Goal: Transaction & Acquisition: Obtain resource

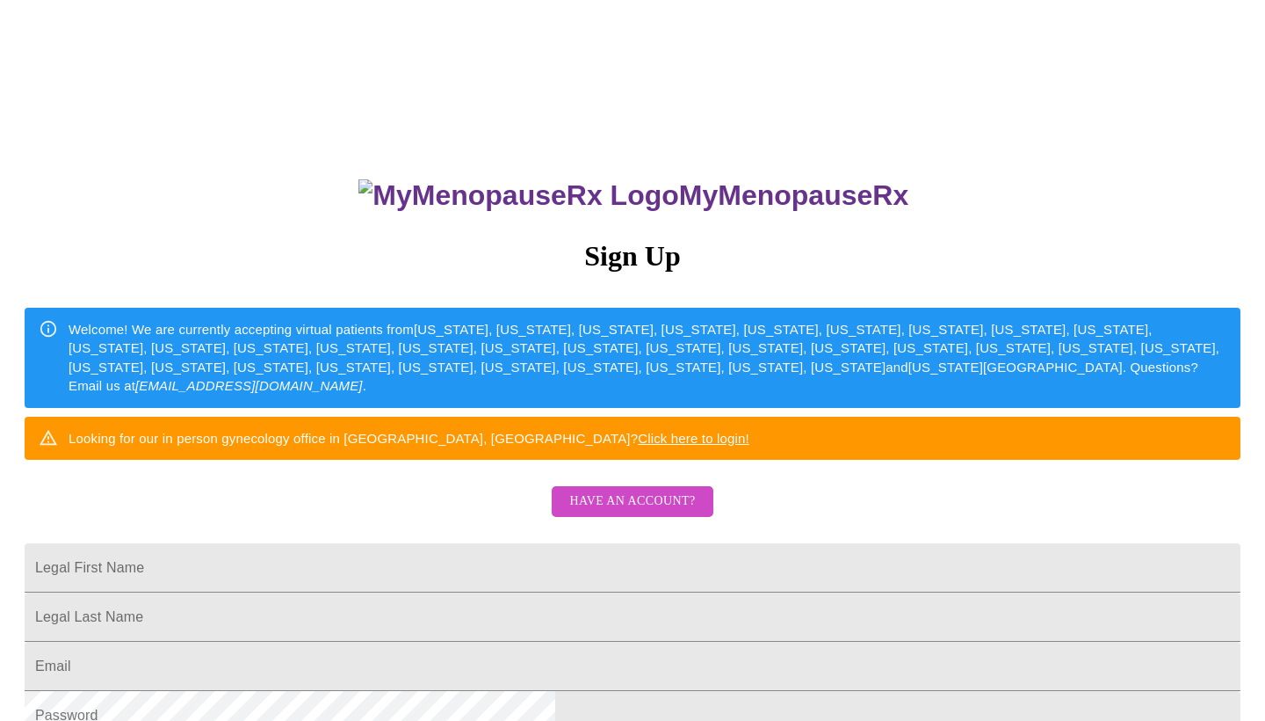
click at [608, 512] on span "Have an account?" at bounding box center [632, 501] width 126 height 22
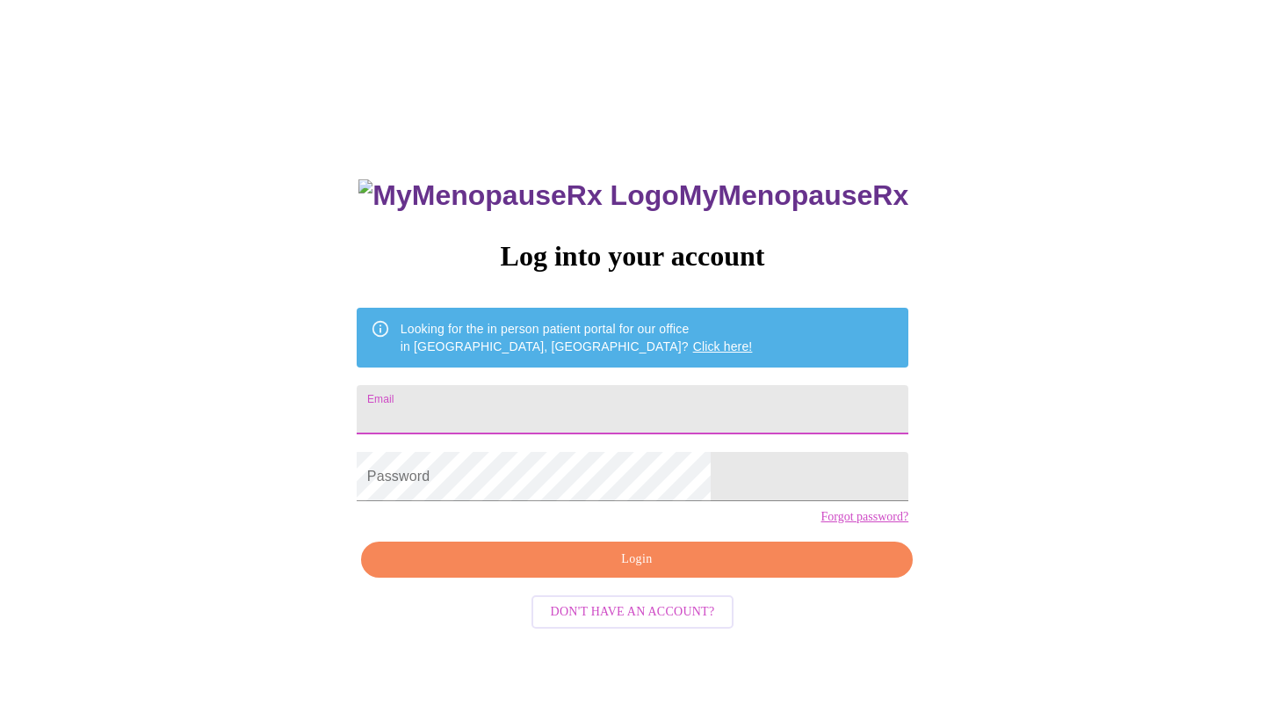
type input "[EMAIL_ADDRESS][DOMAIN_NAME]"
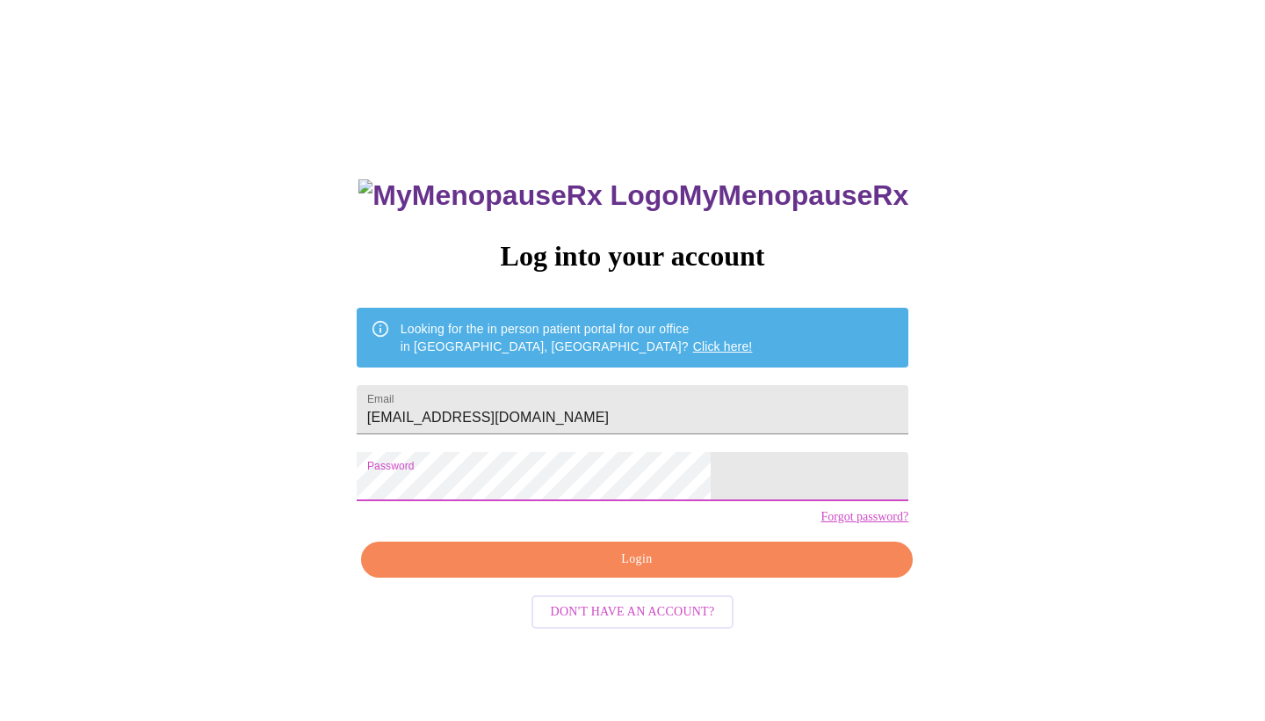
click at [614, 570] on span "Login" at bounding box center [636, 559] width 511 height 22
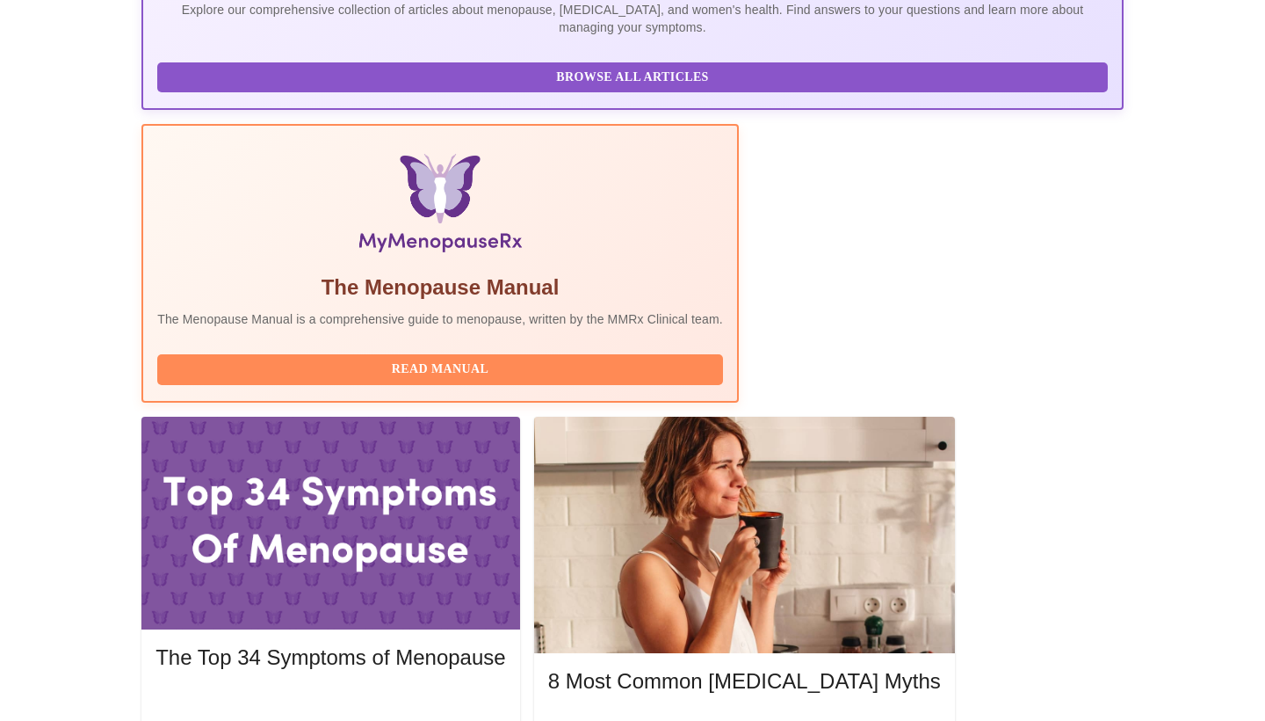
scroll to position [438, 0]
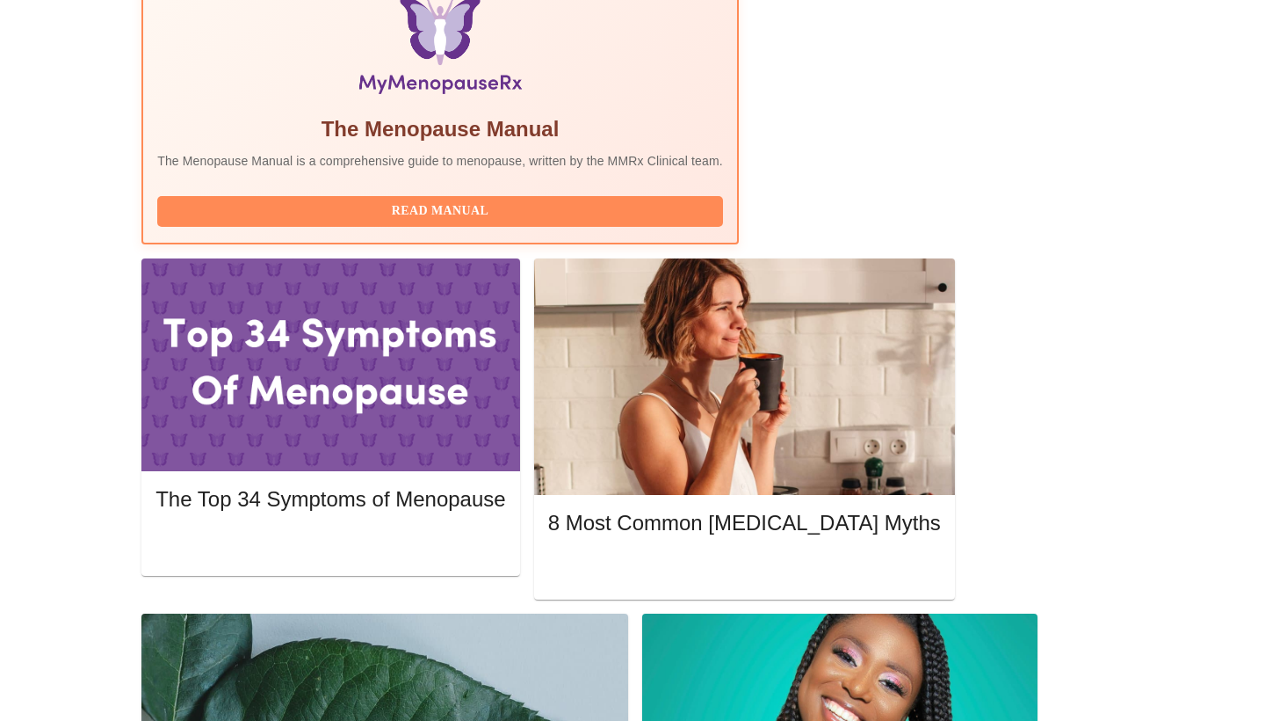
scroll to position [596, 0]
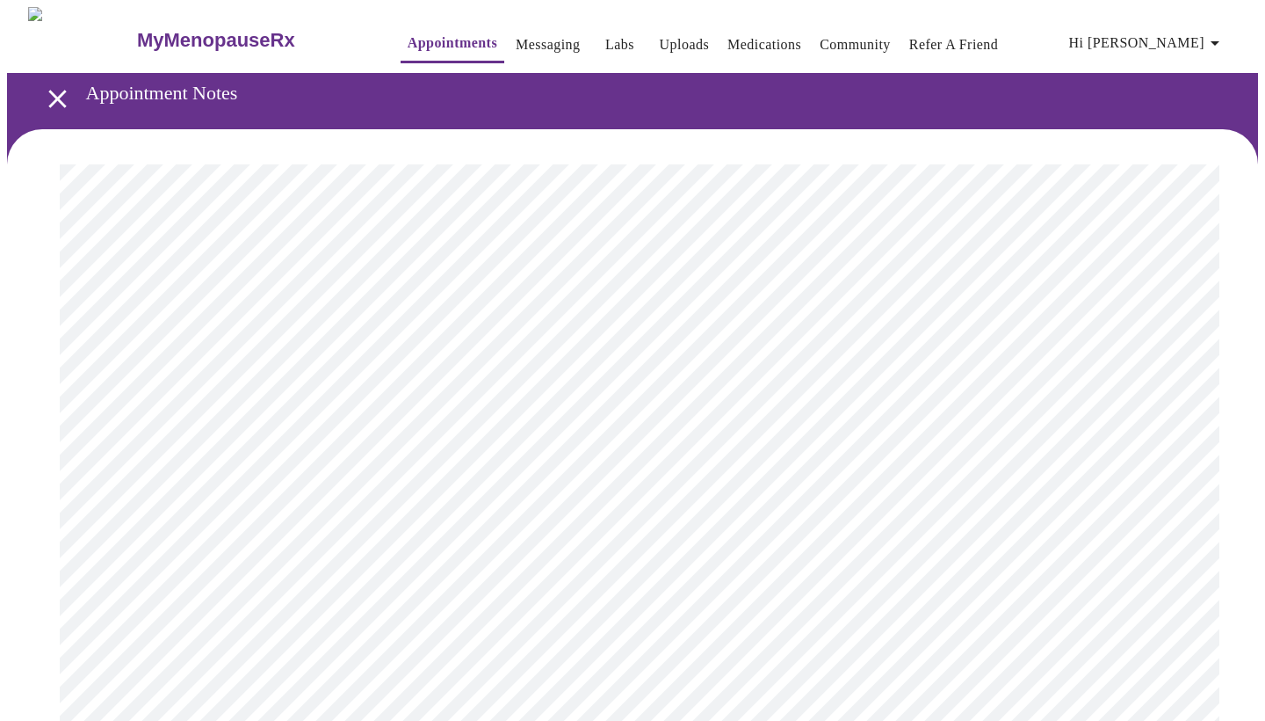
click at [60, 91] on icon "open drawer" at bounding box center [57, 98] width 31 height 31
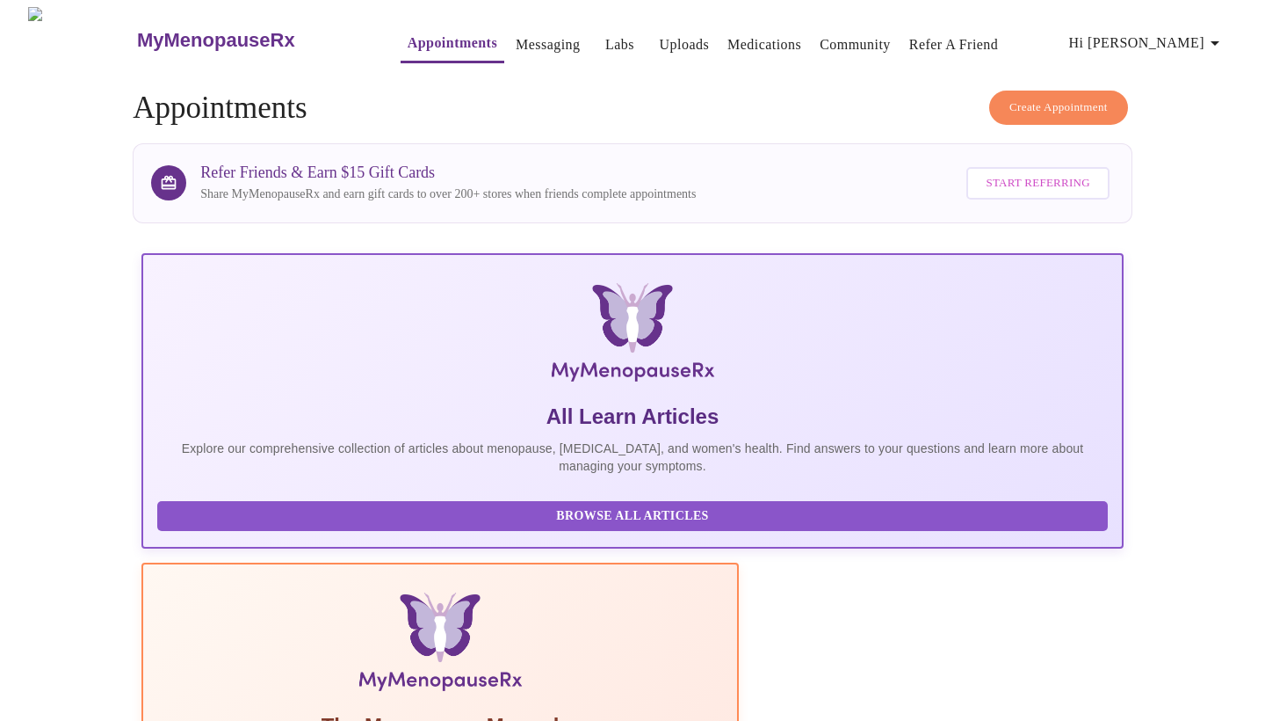
click at [516, 40] on link "Messaging" at bounding box center [548, 45] width 64 height 25
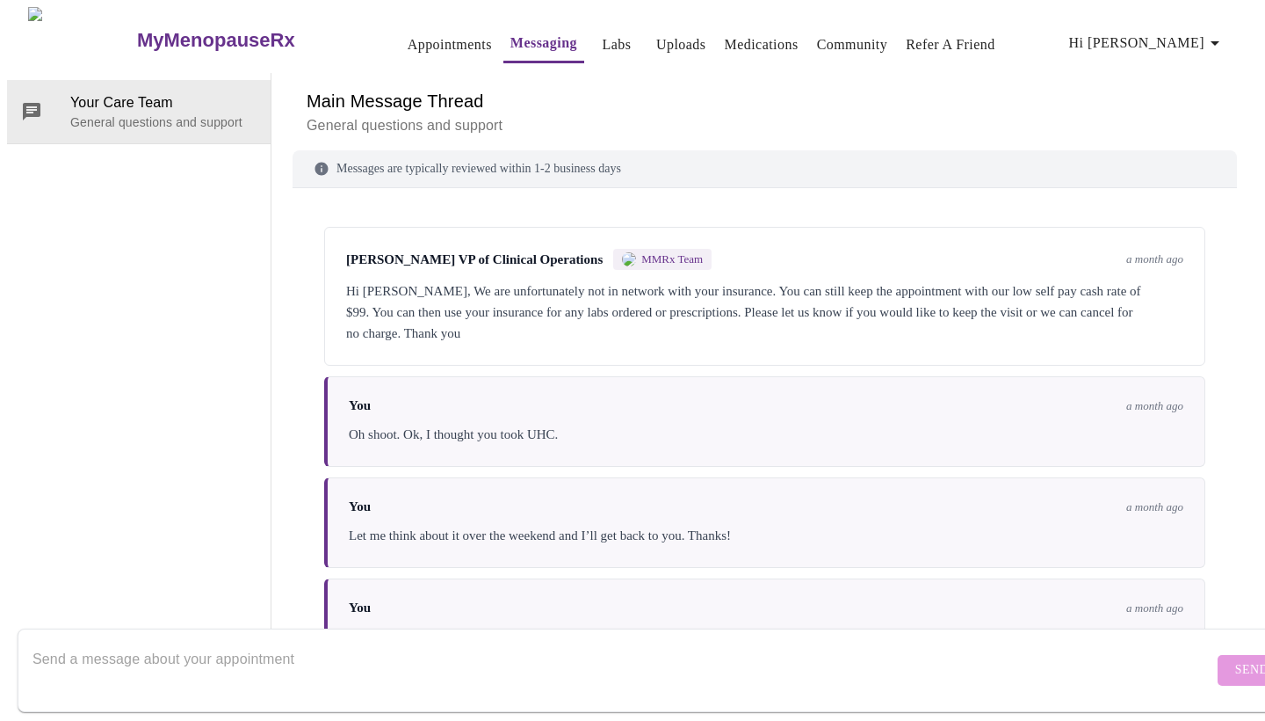
scroll to position [792, 0]
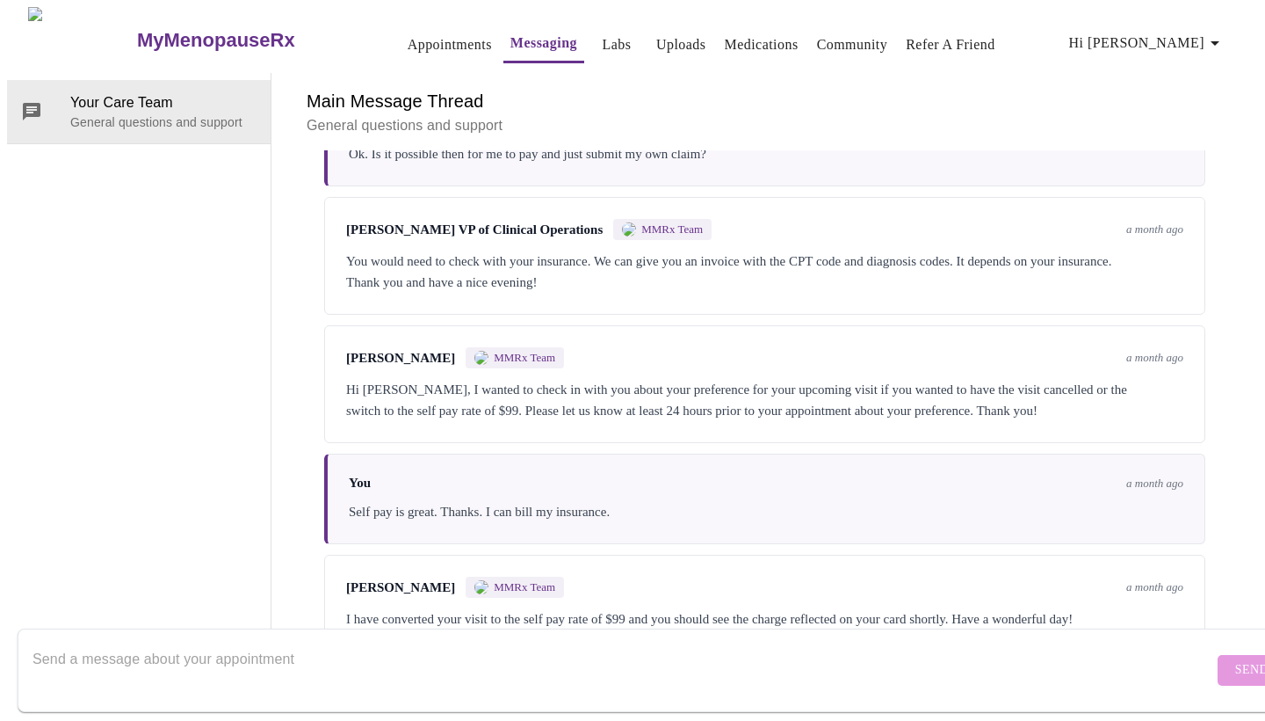
click at [532, 641] on textarea "Send a message about your appointment" at bounding box center [623, 669] width 1181 height 56
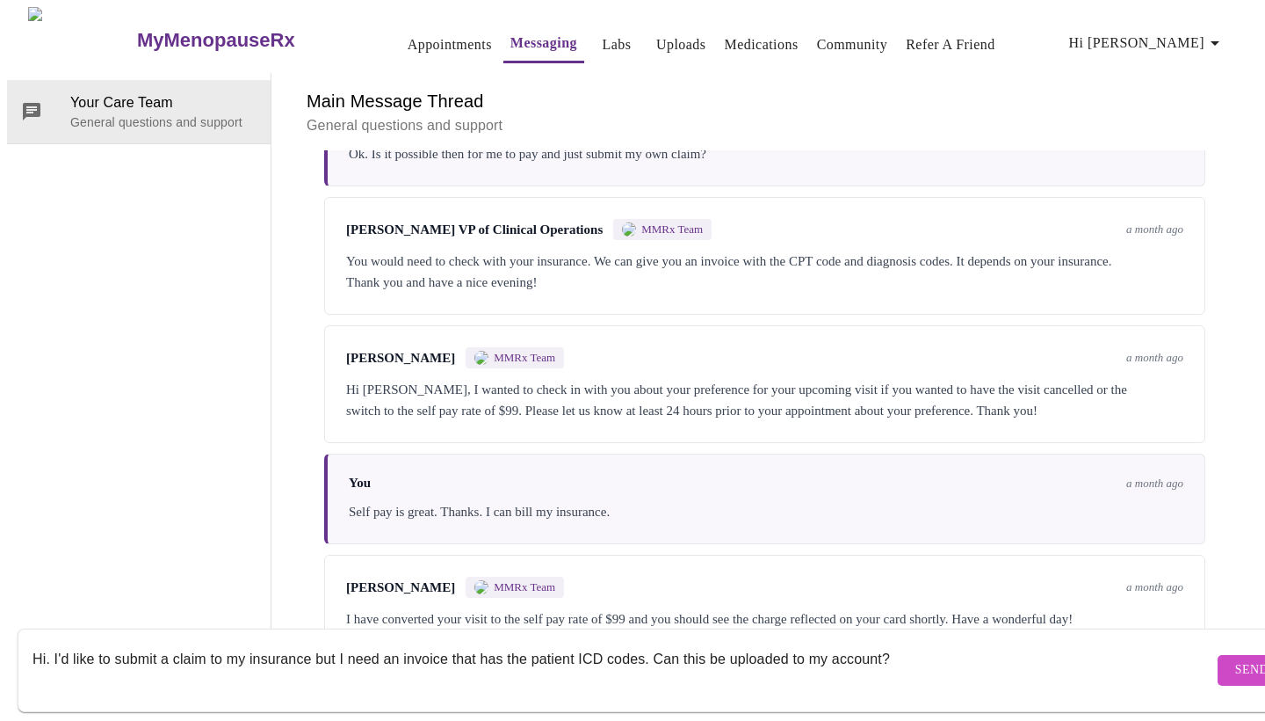
type textarea "Hi. I'd like to submit a claim to my insurance but I need an invoice that has t…"
click at [1235, 659] on span "Send" at bounding box center [1251, 670] width 33 height 22
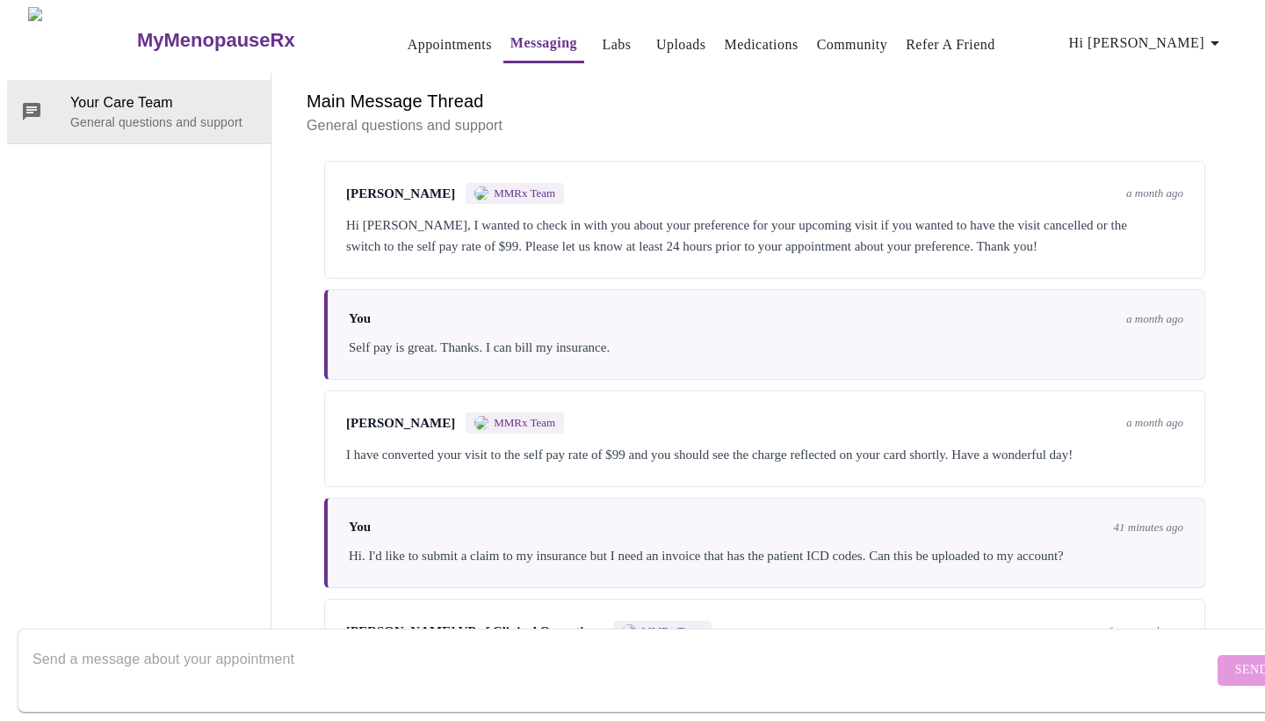
scroll to position [1007, 0]
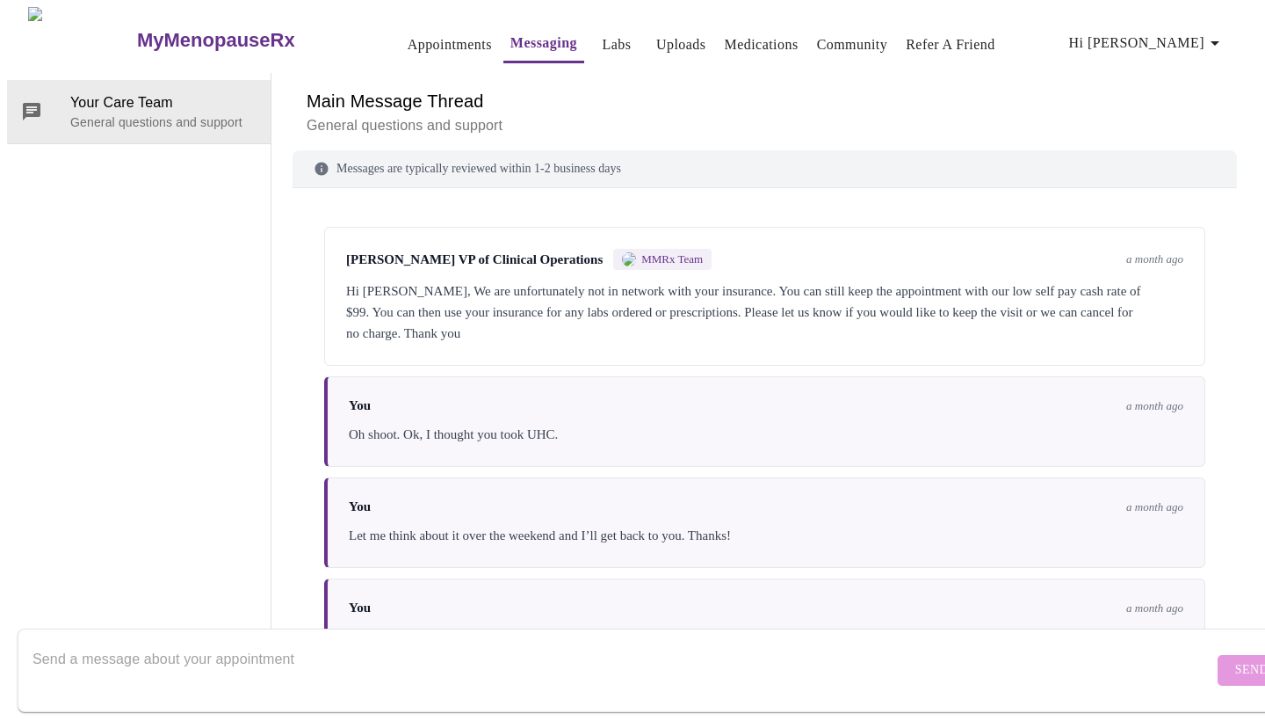
click at [1187, 32] on span "Hi [PERSON_NAME]" at bounding box center [1147, 43] width 156 height 25
click at [1177, 94] on li "Invoices" at bounding box center [1191, 100] width 81 height 32
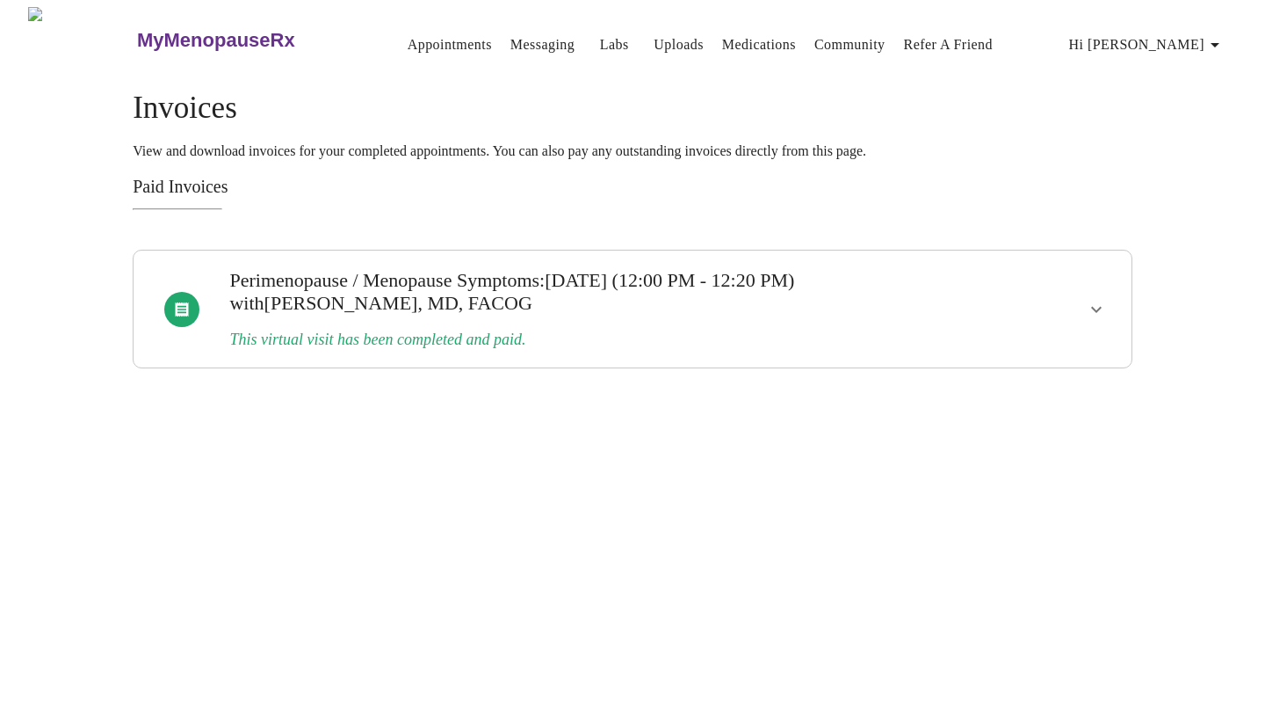
click at [1088, 299] on icon "show more" at bounding box center [1096, 309] width 21 height 21
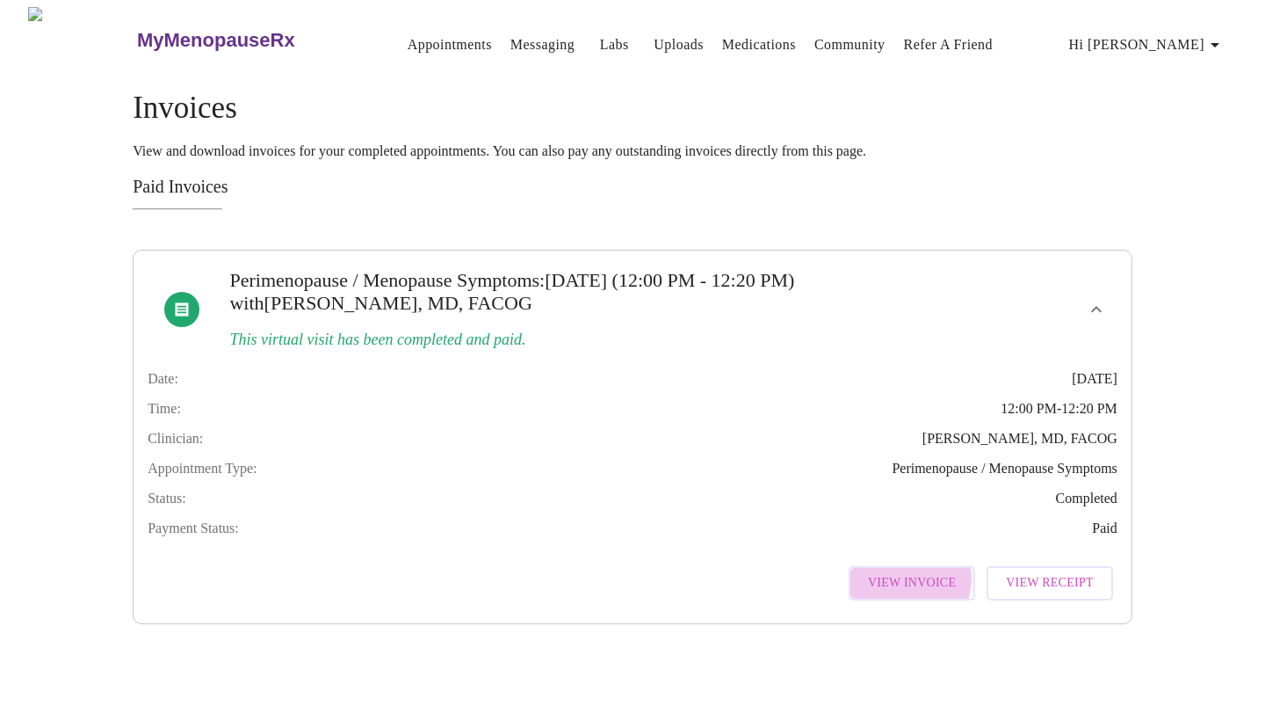
click at [918, 594] on span "View Invoice" at bounding box center [912, 583] width 88 height 22
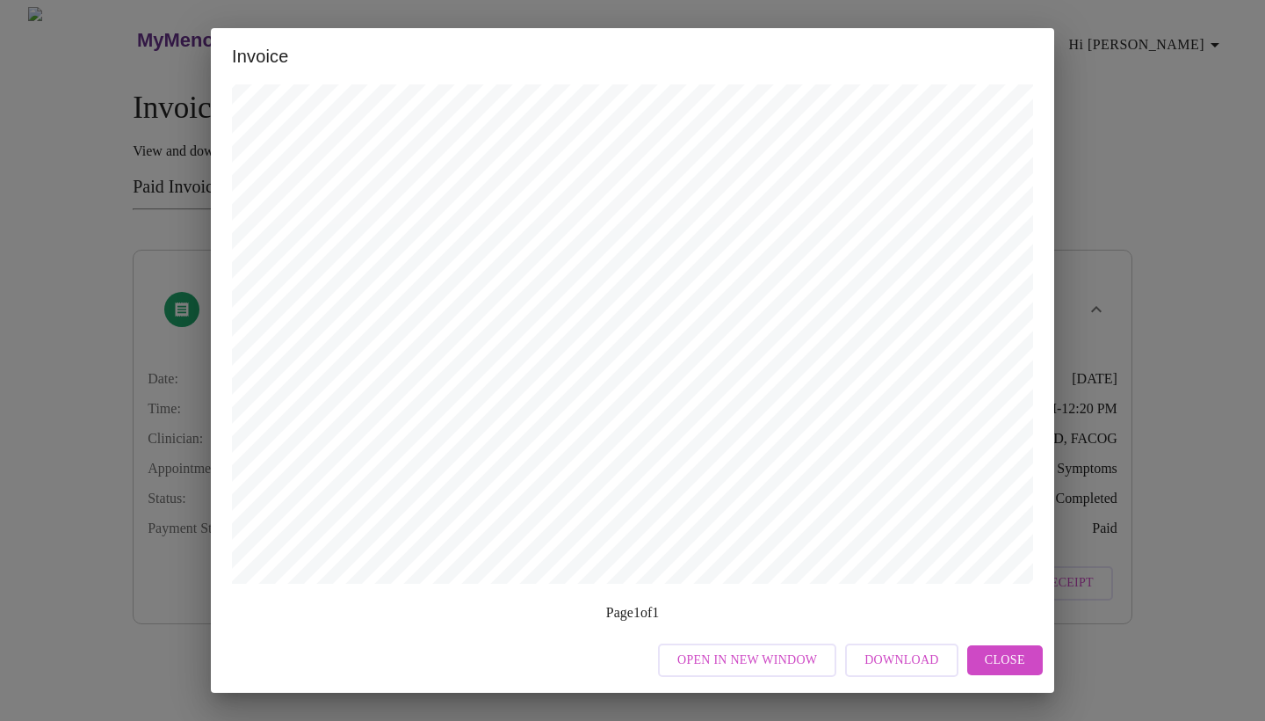
scroll to position [647, 0]
click at [891, 660] on span "Download" at bounding box center [902, 660] width 74 height 22
